Goal: Information Seeking & Learning: Learn about a topic

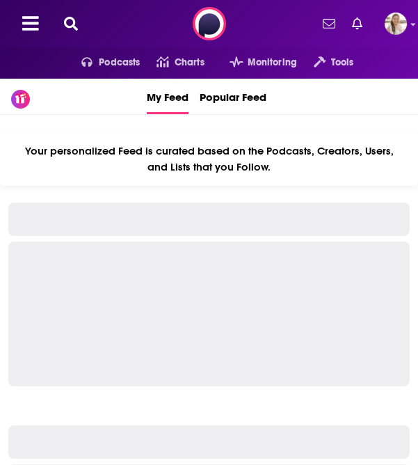
click at [67, 29] on icon at bounding box center [71, 24] width 14 height 14
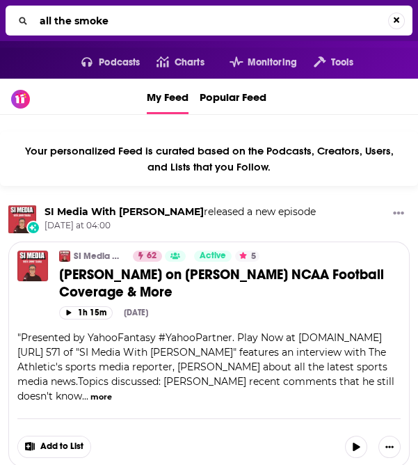
type input "all the smoke"
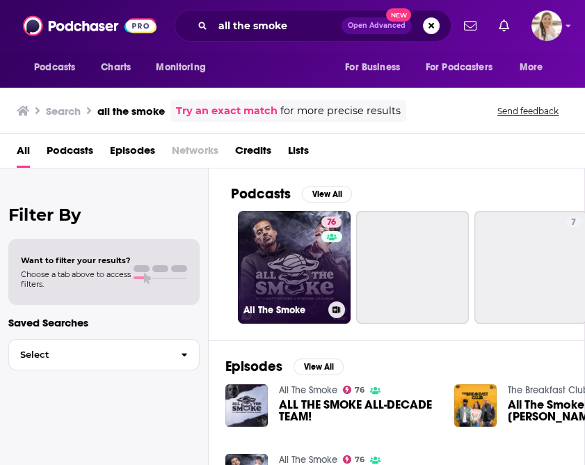
click at [307, 262] on link "76 All The Smoke" at bounding box center [294, 267] width 113 height 113
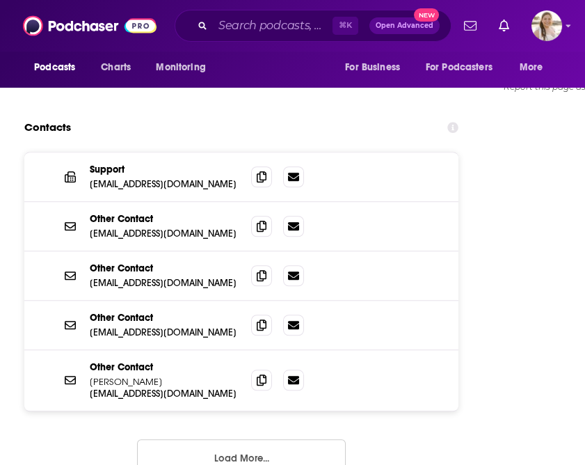
scroll to position [1496, 0]
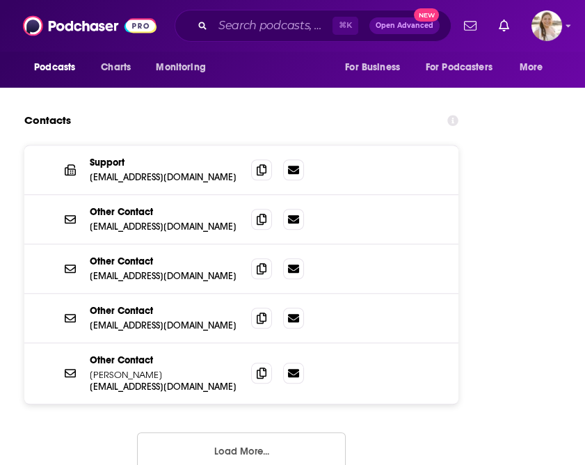
click at [257, 432] on button "Load More..." at bounding box center [241, 451] width 209 height 38
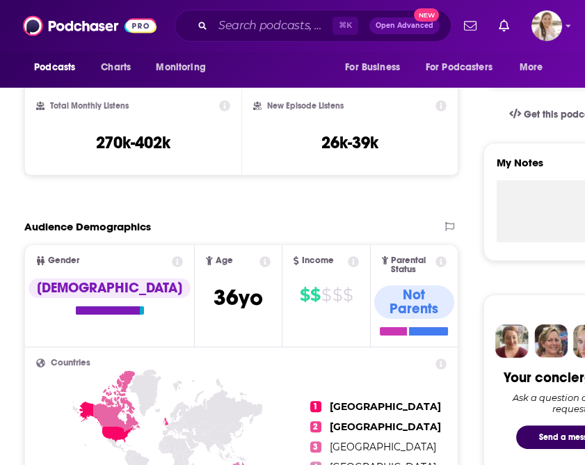
scroll to position [0, 0]
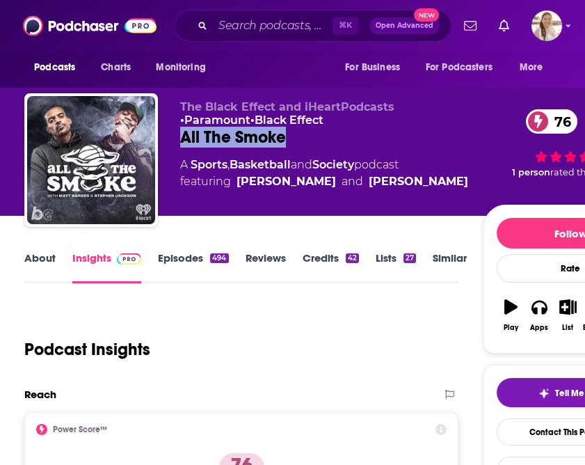
drag, startPoint x: 317, startPoint y: 134, endPoint x: 168, endPoint y: 134, distance: 148.9
click at [168, 134] on div "The Black Effect and iHeartPodcasts • Paramount • Black Effect All The Smoke 76…" at bounding box center [340, 162] width 633 height 139
copy h2 "All The Smoke"
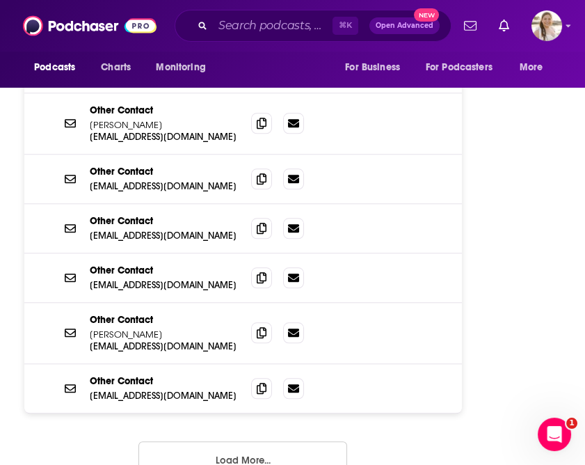
scroll to position [1746, 0]
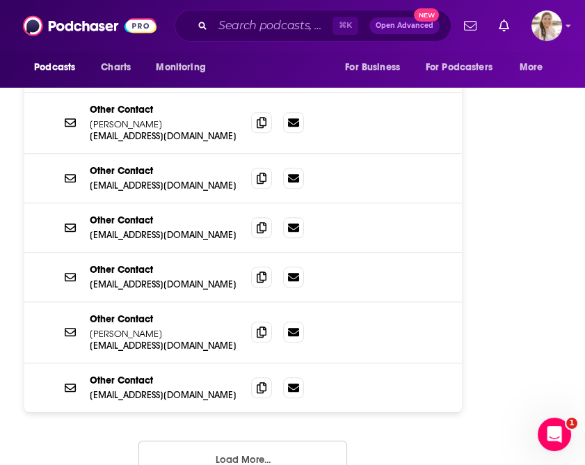
click at [282, 440] on button "Load More..." at bounding box center [242, 459] width 209 height 38
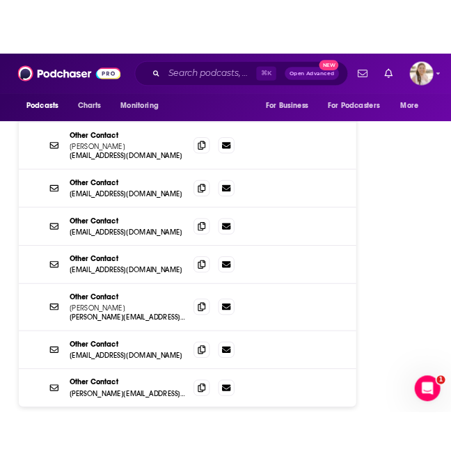
scroll to position [1966, 0]
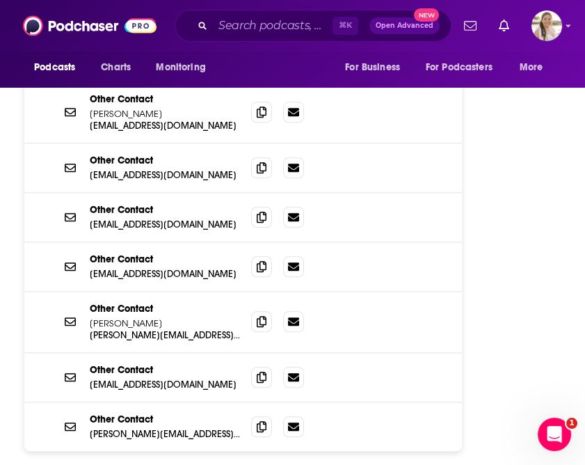
click at [417, 242] on div "Other Contact [EMAIL_ADDRESS][DOMAIN_NAME] [EMAIL_ADDRESS][DOMAIN_NAME]" at bounding box center [243, 266] width 438 height 49
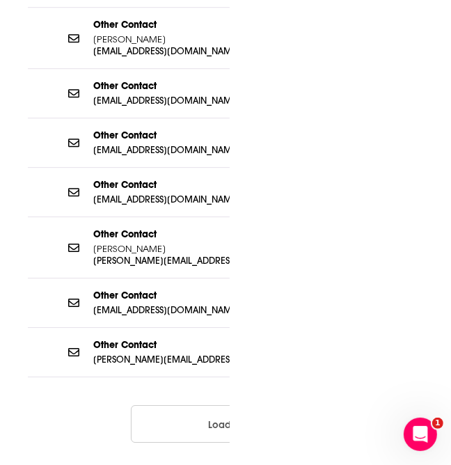
scroll to position [0, 0]
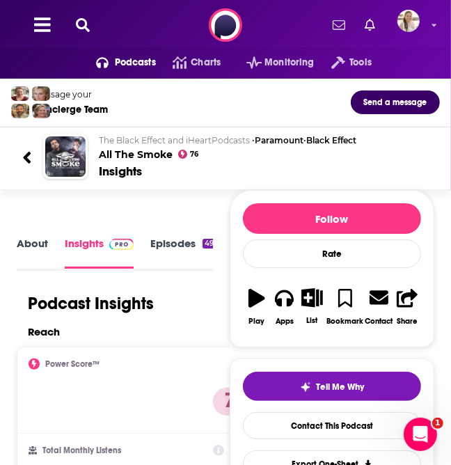
click at [385, 179] on div "The Black Effect and iHeartPodcasts • Paramount • Black Effect All The Smoke 76…" at bounding box center [225, 156] width 429 height 67
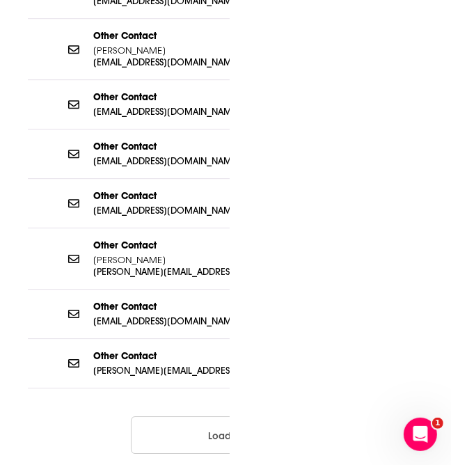
scroll to position [1956, 0]
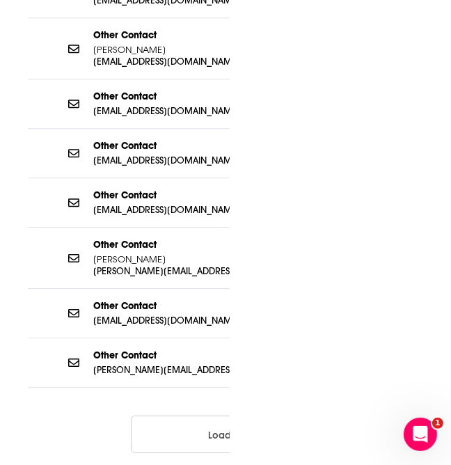
click at [208, 415] on button "Load More..." at bounding box center [235, 434] width 209 height 38
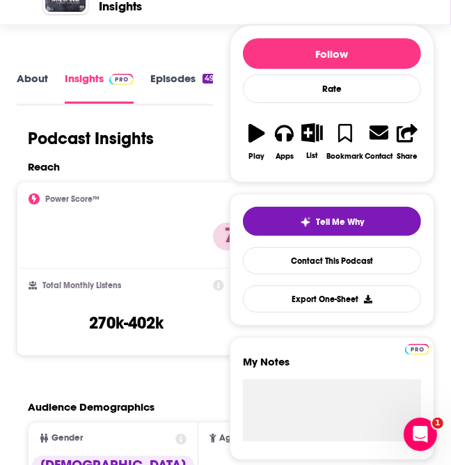
scroll to position [169, 0]
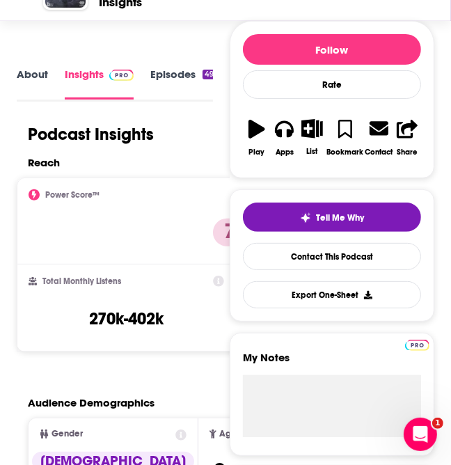
click at [34, 74] on link "About" at bounding box center [32, 83] width 31 height 32
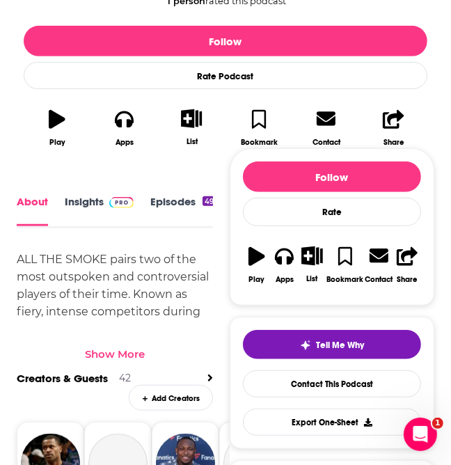
scroll to position [394, 0]
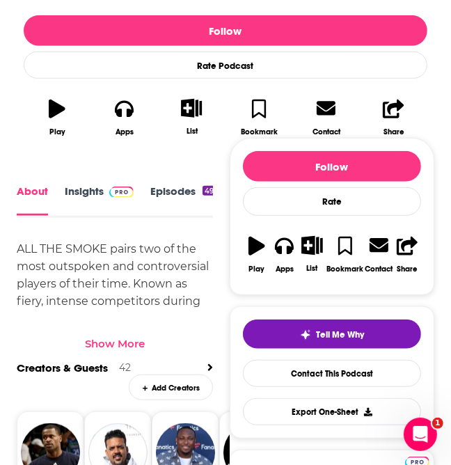
click at [125, 334] on div "Show More" at bounding box center [115, 338] width 196 height 24
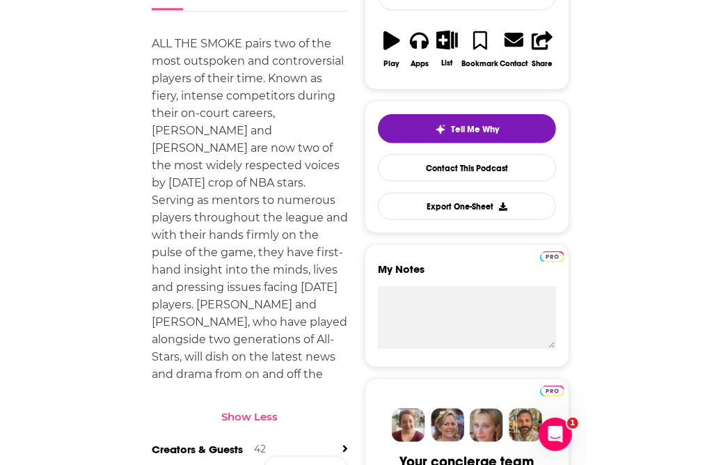
scroll to position [598, 0]
